Goal: Information Seeking & Learning: Learn about a topic

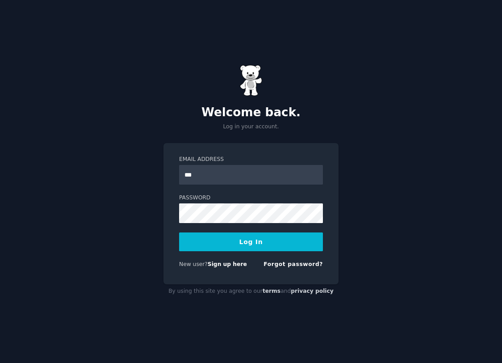
type input "**********"
click at [179, 232] on button "Log In" at bounding box center [251, 241] width 144 height 19
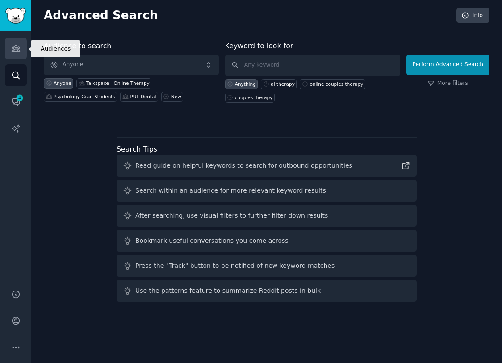
click at [13, 43] on link "Audiences" at bounding box center [16, 49] width 22 height 22
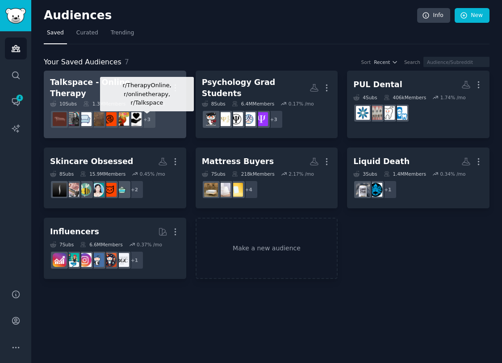
click at [130, 80] on div "Talkspace - Online Therapy" at bounding box center [104, 88] width 108 height 22
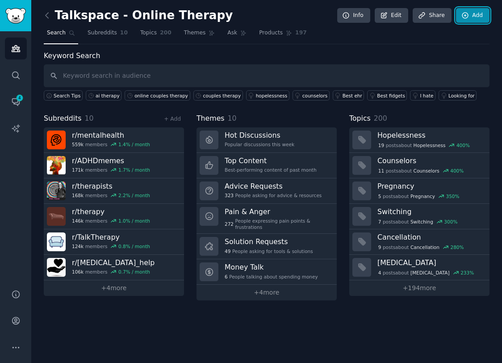
click at [477, 14] on link "Add" at bounding box center [473, 15] width 34 height 15
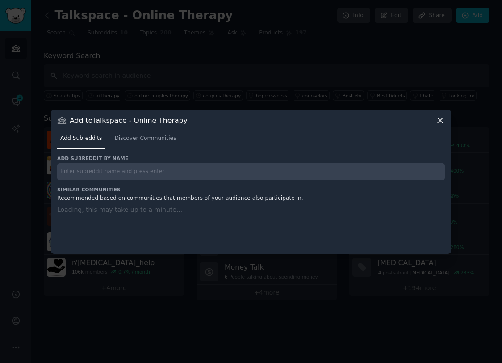
click at [113, 168] on input "text" at bounding box center [251, 171] width 388 height 17
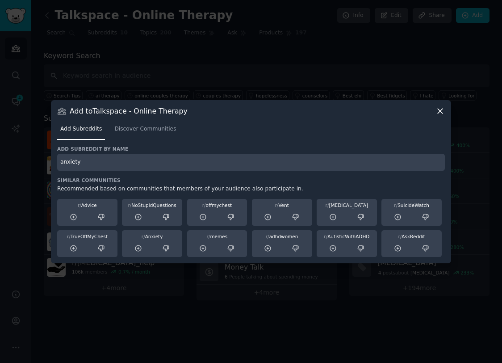
type input "anxiety"
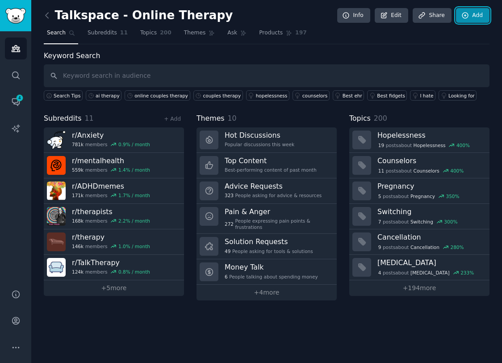
click at [467, 15] on icon at bounding box center [466, 16] width 8 height 8
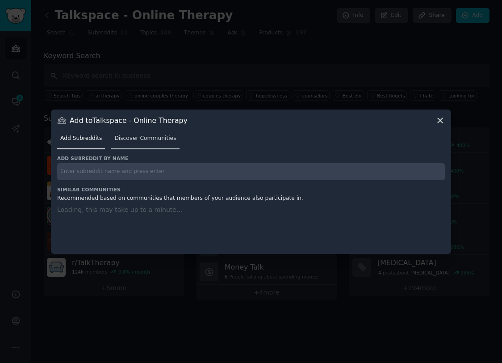
click at [131, 139] on span "Discover Communities" at bounding box center [145, 139] width 62 height 8
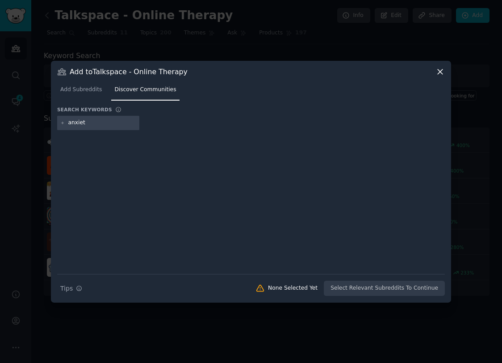
type input "anxiety"
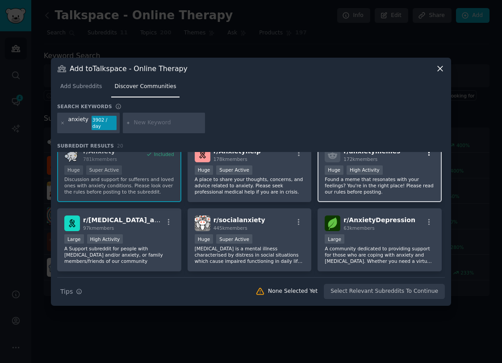
scroll to position [14, 0]
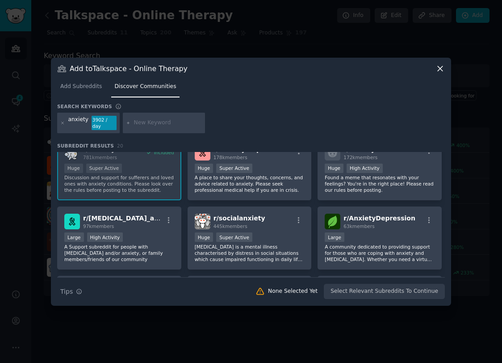
click at [55, 45] on div at bounding box center [251, 181] width 502 height 363
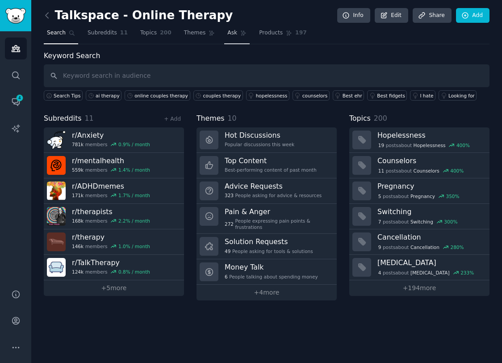
click at [241, 34] on icon at bounding box center [243, 33] width 5 height 5
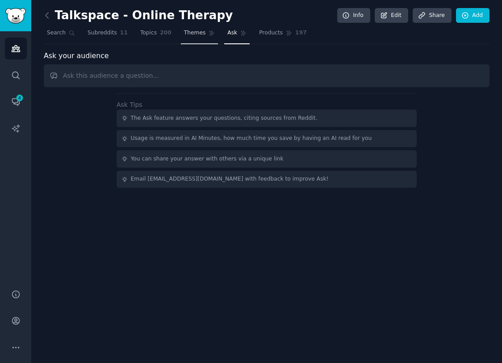
click at [202, 33] on span "Themes" at bounding box center [195, 33] width 22 height 8
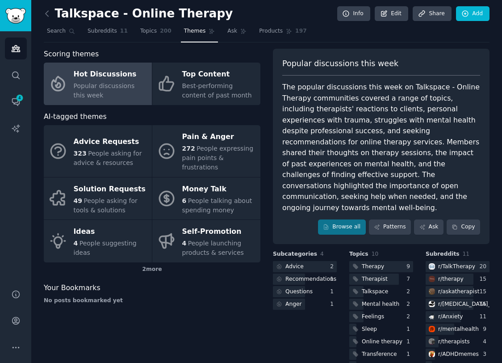
scroll to position [4, 0]
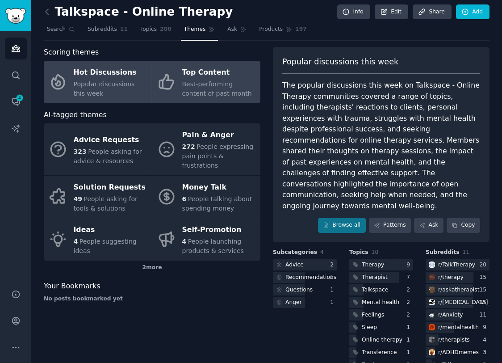
click at [203, 89] on div "Best-performing content of past month" at bounding box center [219, 89] width 74 height 19
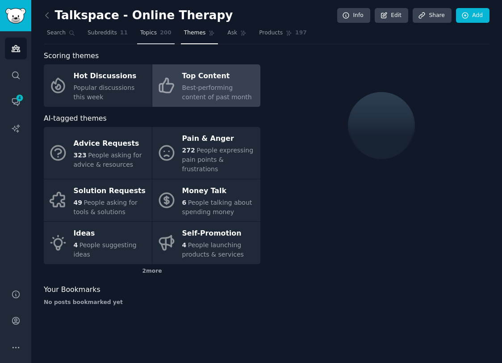
click at [151, 32] on span "Topics" at bounding box center [148, 33] width 17 height 8
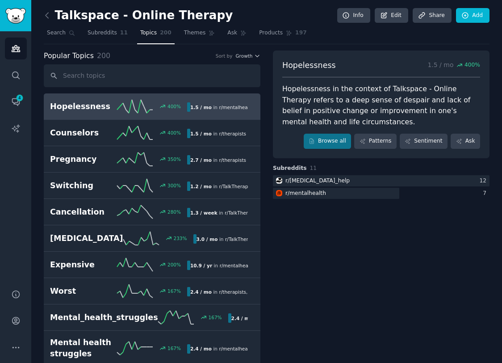
click at [270, 34] on span "Products" at bounding box center [271, 33] width 24 height 8
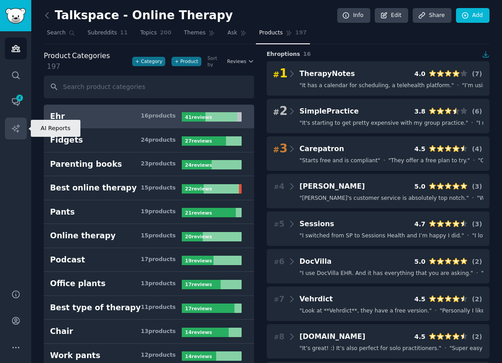
click at [16, 132] on icon "Sidebar" at bounding box center [15, 128] width 9 height 9
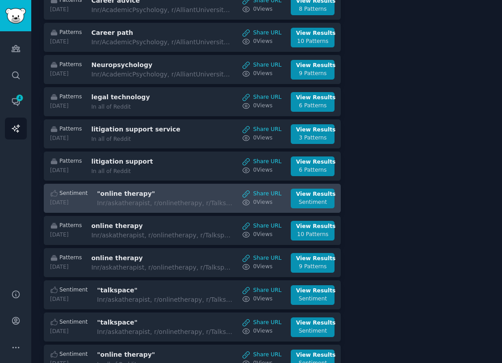
scroll to position [162, 0]
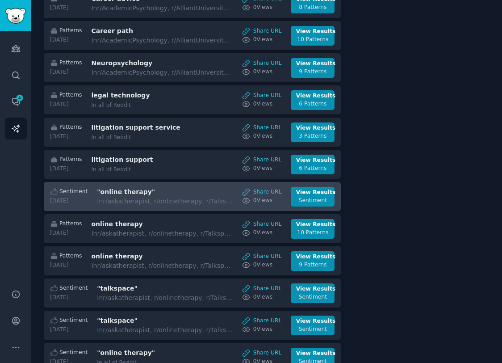
click at [143, 197] on h3 ""online therapy"" at bounding box center [172, 191] width 150 height 9
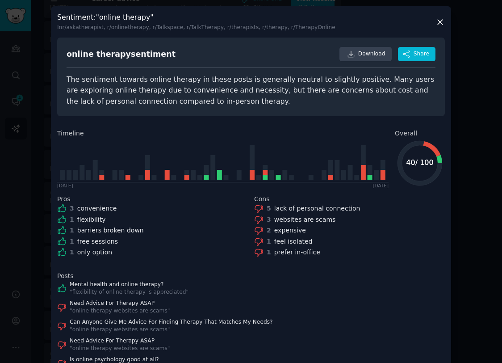
click at [441, 22] on icon at bounding box center [440, 21] width 9 height 9
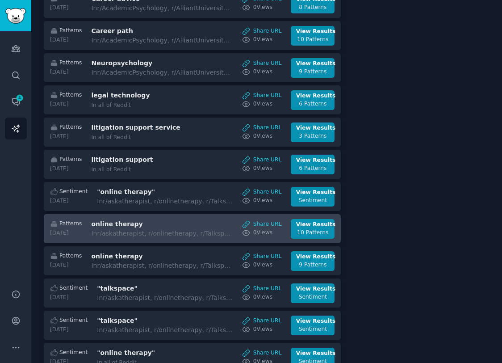
click at [136, 243] on link "Patterns 2025-07-22 online therapy In r/askatherapist, r/onlinetherapy, r/Talks…" at bounding box center [192, 228] width 297 height 29
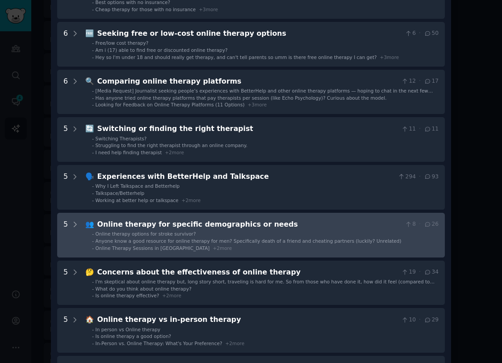
scroll to position [45, 0]
